Goal: Task Accomplishment & Management: Complete application form

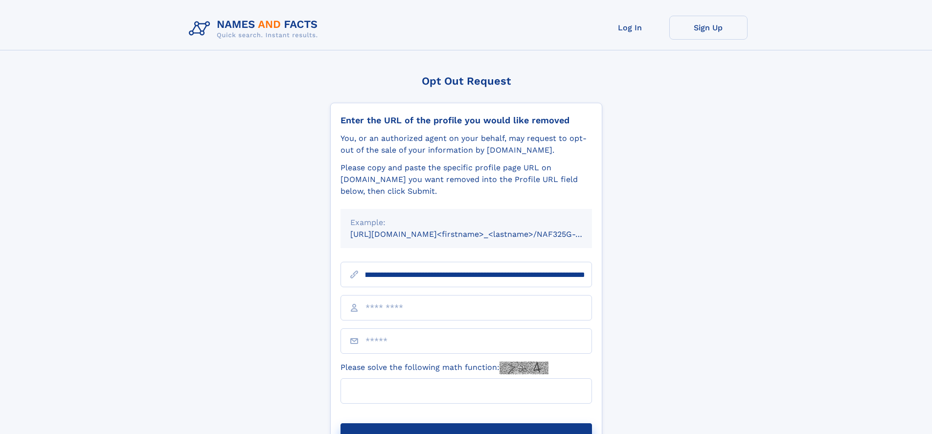
scroll to position [0, 107]
type input "**********"
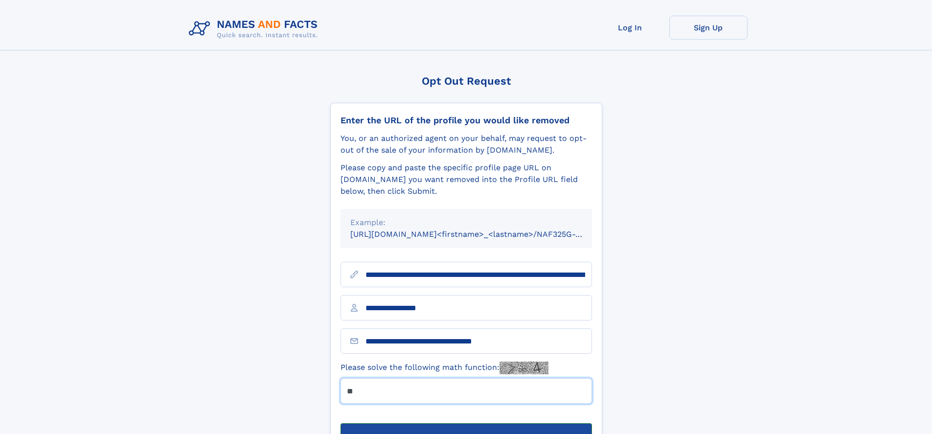
type input "**"
click at [466, 423] on button "Submit Opt Out Request" at bounding box center [465, 438] width 251 height 31
